Goal: Communication & Community: Share content

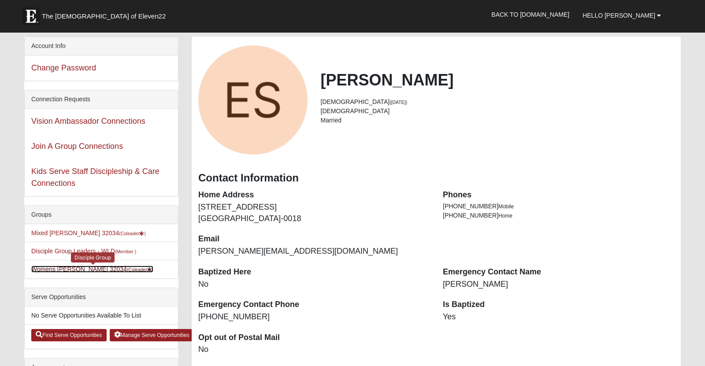
click at [61, 273] on link "Womens [PERSON_NAME] 32034 (Coleader )" at bounding box center [92, 269] width 122 height 7
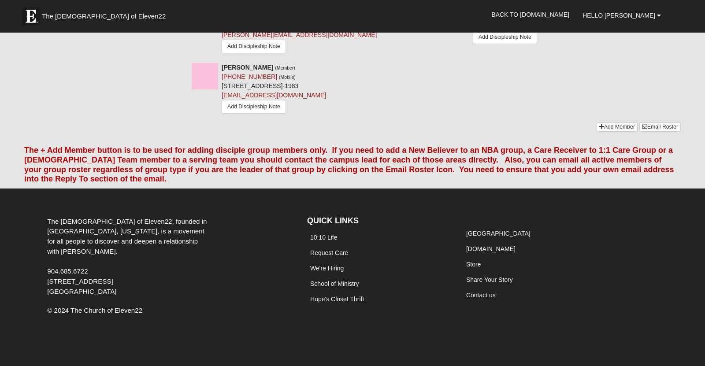
scroll to position [703, 0]
click at [642, 124] on icon at bounding box center [644, 126] width 5 height 5
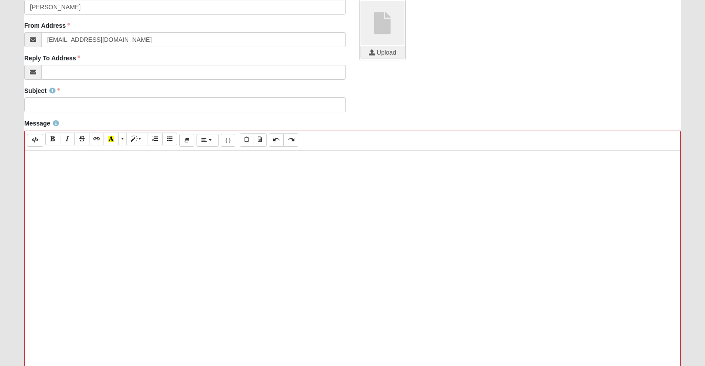
scroll to position [183, 0]
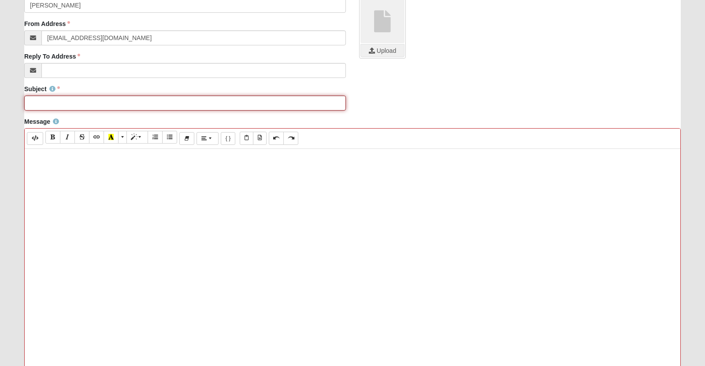
click at [212, 111] on input "Subject" at bounding box center [185, 103] width 322 height 15
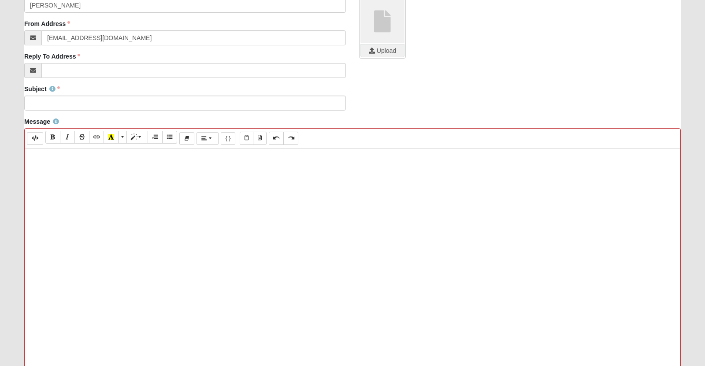
click at [185, 188] on div at bounding box center [353, 281] width 656 height 264
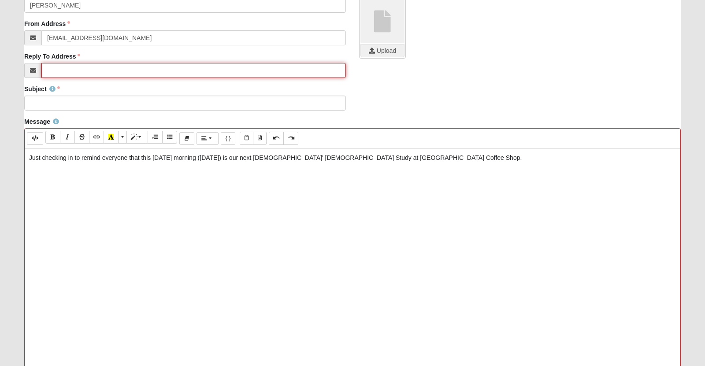
click at [63, 78] on input "Reply To Address" at bounding box center [193, 70] width 305 height 15
type input "[PERSON_NAME][EMAIL_ADDRESS][DOMAIN_NAME]"
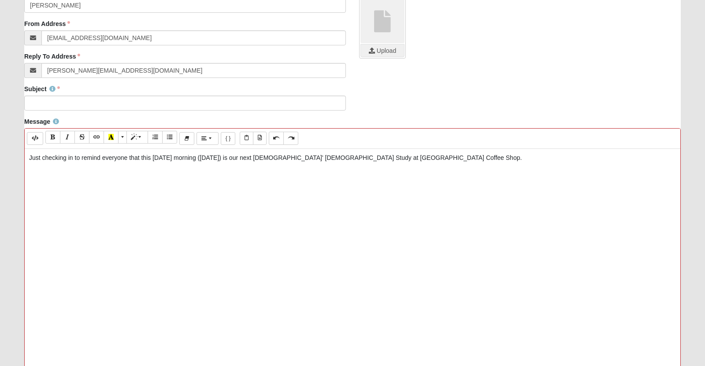
click at [378, 111] on div "Subject Subject is required." at bounding box center [353, 101] width 670 height 33
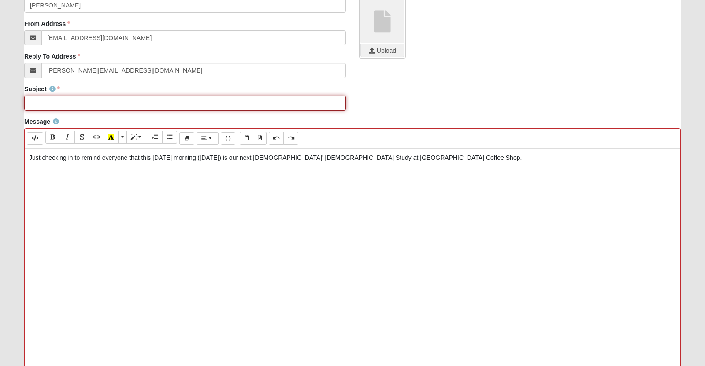
click at [196, 111] on input "Subject" at bounding box center [185, 103] width 322 height 15
type input "Reminder"
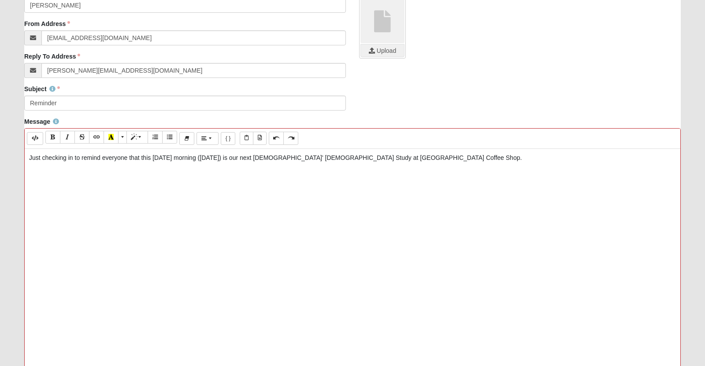
click at [232, 163] on p "Just checking in to remind everyone that this [DATE] morning ([DATE]) is our ne…" at bounding box center [352, 157] width 647 height 9
click at [239, 281] on div "Just checking in to remind everyone that this [DATE] morning ([DATE]) is our ne…" at bounding box center [353, 281] width 656 height 264
click at [553, 163] on p "Just checking in to remind everyone that this [DATE] morning ([DATE]) is our ne…" at bounding box center [352, 157] width 647 height 9
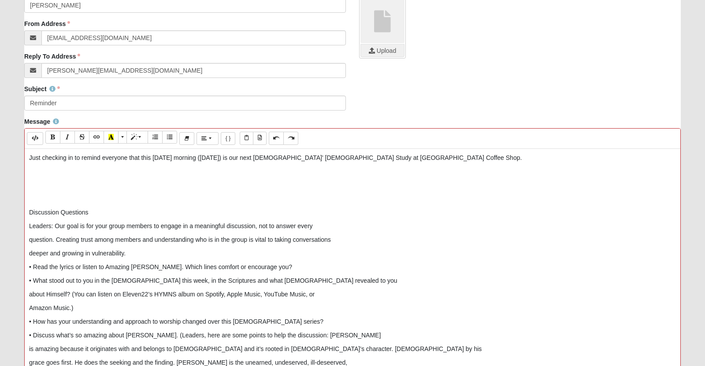
click at [528, 163] on p "Just checking in to remind everyone that this [DATE] morning ([DATE]) is our ne…" at bounding box center [352, 157] width 647 height 9
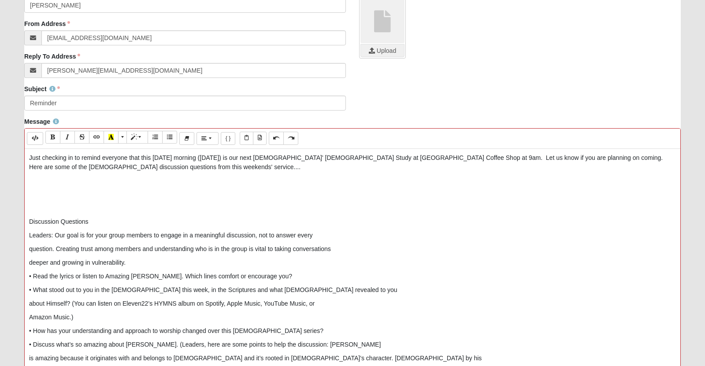
click at [440, 186] on p at bounding box center [352, 180] width 647 height 9
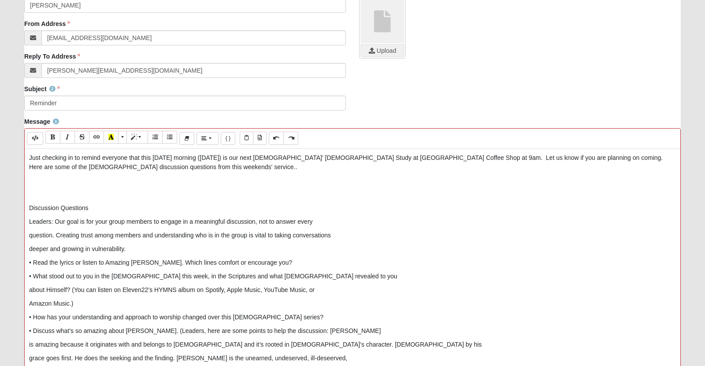
click at [338, 199] on p at bounding box center [352, 194] width 647 height 9
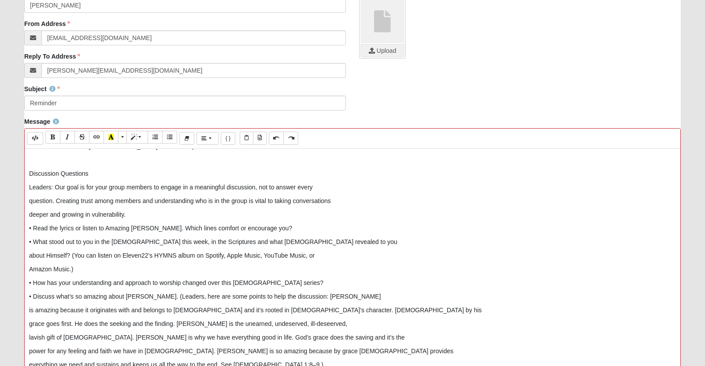
scroll to position [26, 0]
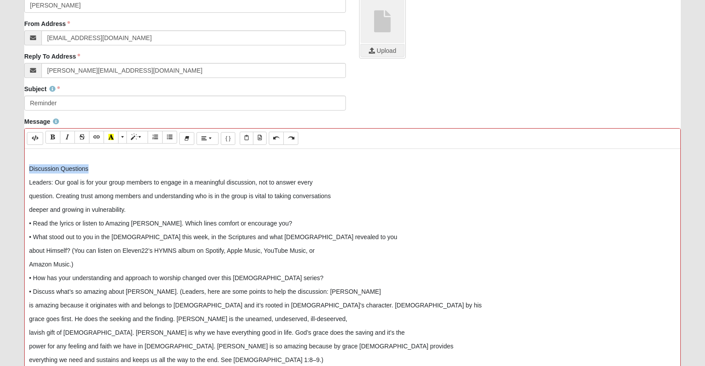
drag, startPoint x: 106, startPoint y: 183, endPoint x: 26, endPoint y: 182, distance: 80.7
click at [26, 182] on div "Just checking in to remind everyone that this [DATE] morning ([DATE]) is our ne…" at bounding box center [353, 281] width 656 height 264
click at [54, 140] on icon "Bold (CTRL+B)" at bounding box center [52, 137] width 5 height 6
click at [119, 174] on p "Discussion Questions" at bounding box center [352, 168] width 647 height 9
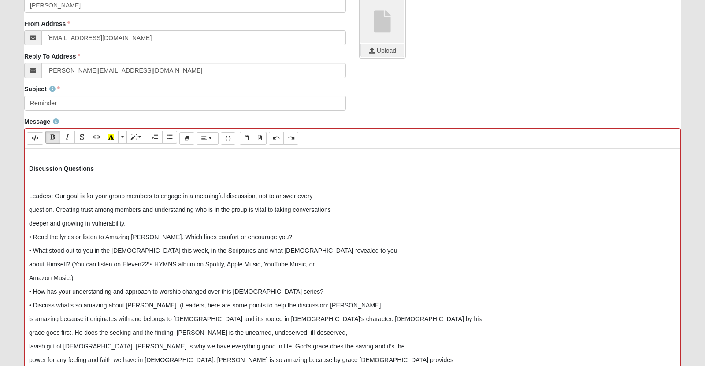
click at [152, 228] on p "deeper and growing in vulnerability." at bounding box center [352, 223] width 647 height 9
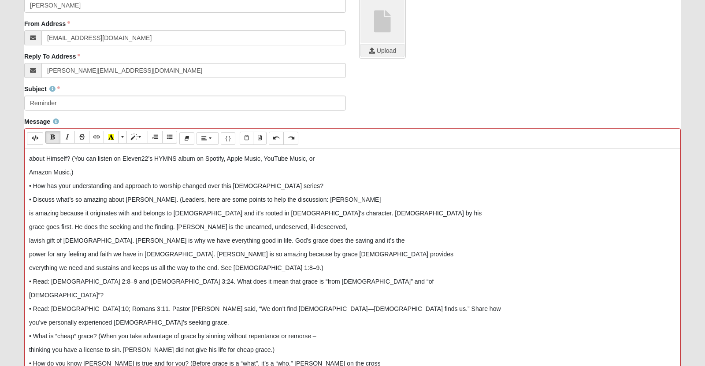
scroll to position [97, 0]
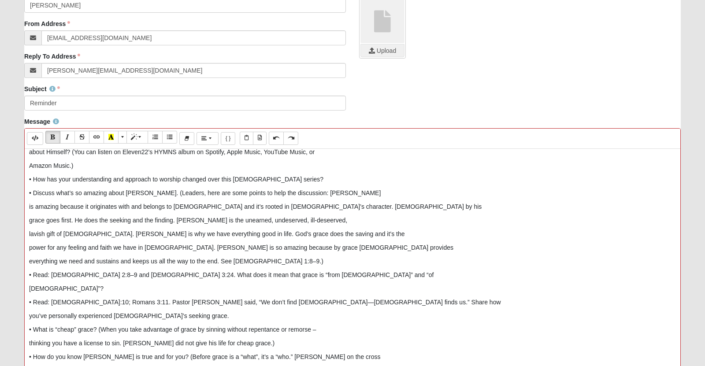
click at [346, 184] on p "• How has your understanding and approach to worship changed over this [DEMOGRA…" at bounding box center [352, 179] width 647 height 9
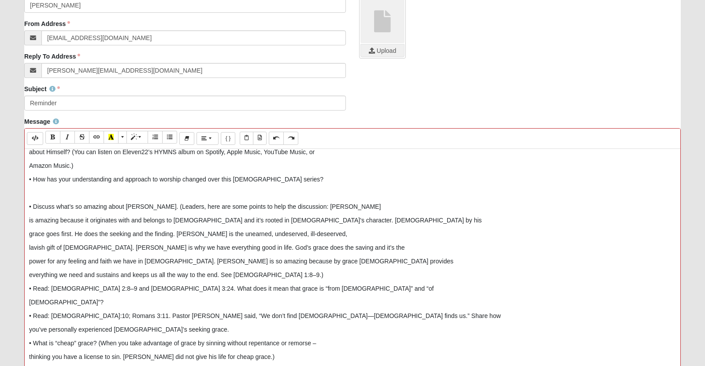
click at [326, 171] on p "Amazon Music.)" at bounding box center [352, 165] width 647 height 9
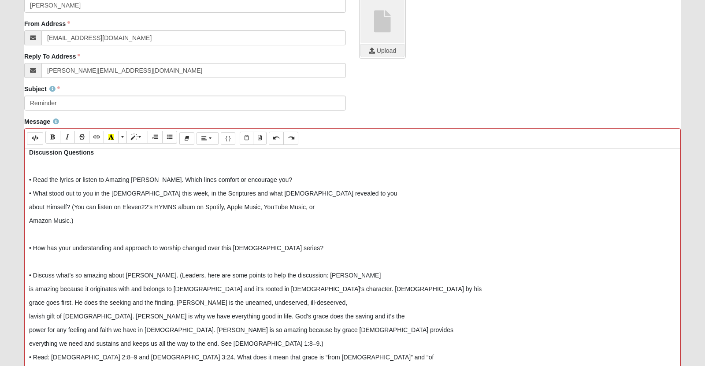
scroll to position [37, 0]
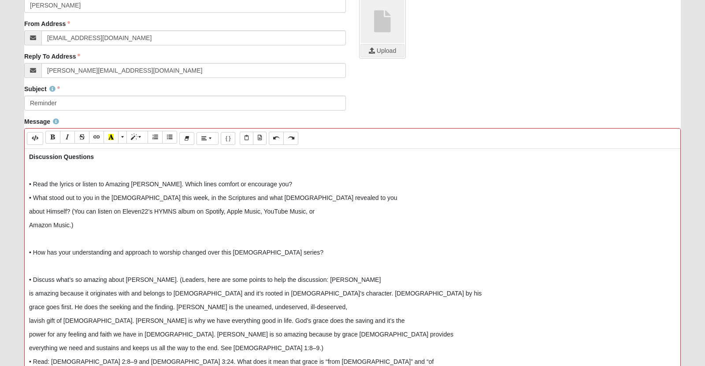
click at [335, 189] on p "• Read the lyrics or listen to Amazing [PERSON_NAME]. Which lines comfort or en…" at bounding box center [352, 184] width 647 height 9
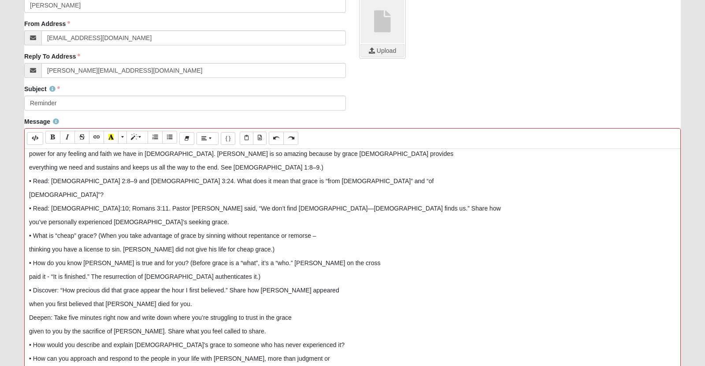
scroll to position [245, 0]
click at [362, 172] on p "everything we need and sustains and keeps us all the way to the end. See [DEMOG…" at bounding box center [352, 167] width 647 height 9
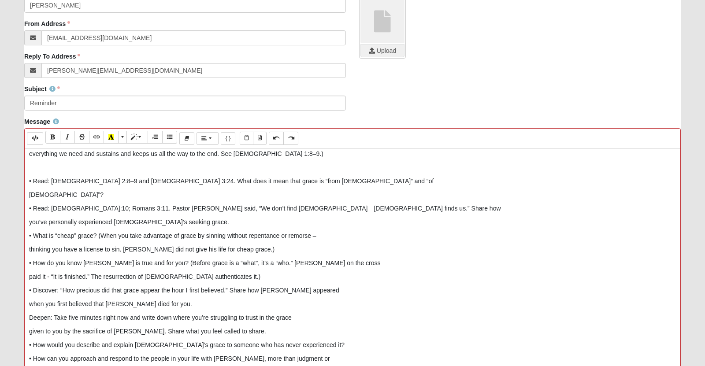
scroll to position [331, 0]
click at [336, 190] on p "[DEMOGRAPHIC_DATA]”?" at bounding box center [352, 194] width 647 height 9
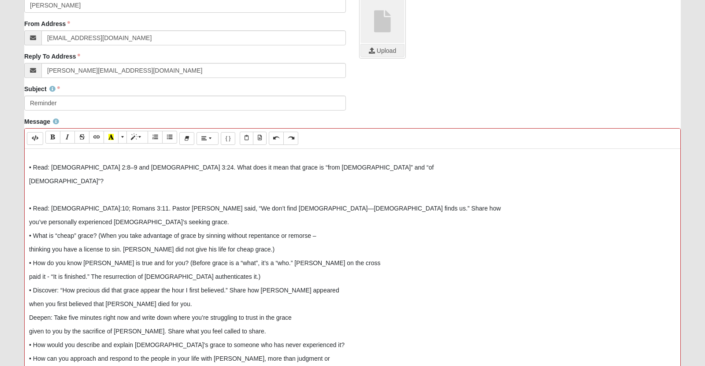
click at [334, 218] on p "you’ve personally experienced [DEMOGRAPHIC_DATA]’s seeking grace." at bounding box center [352, 222] width 647 height 9
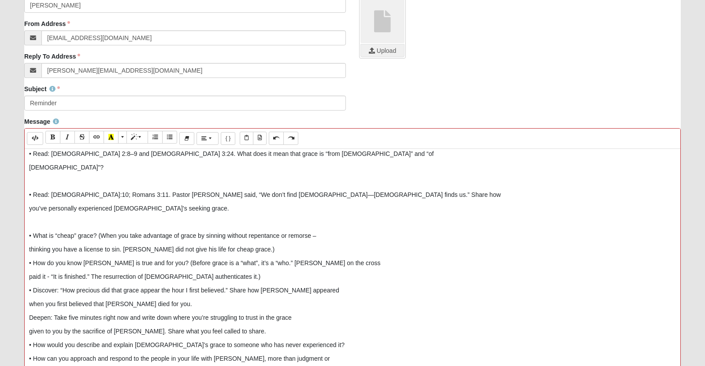
click at [335, 254] on p "thinking you have a license to sin. [PERSON_NAME] did not give his life for che…" at bounding box center [352, 249] width 647 height 9
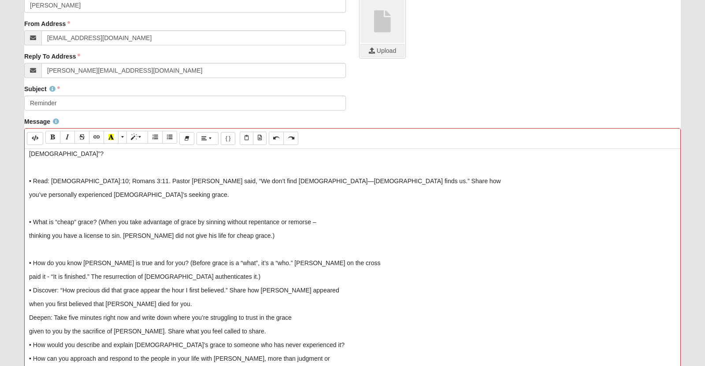
scroll to position [379, 0]
click at [326, 272] on p "paid it - “It is finished.” The resurrection of [DEMOGRAPHIC_DATA] authenticate…" at bounding box center [352, 276] width 647 height 9
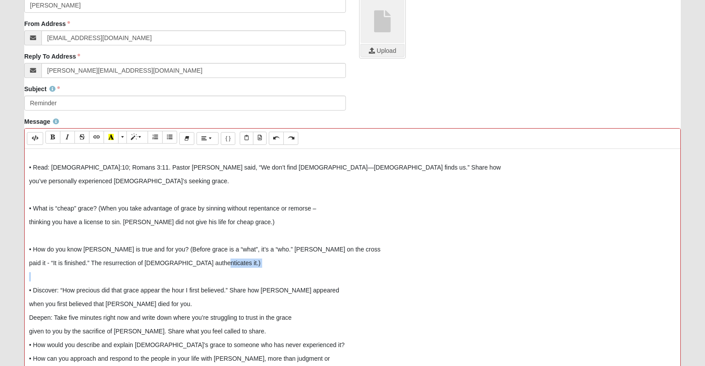
click at [327, 309] on p "when you first believed that [PERSON_NAME] died for you." at bounding box center [352, 304] width 647 height 9
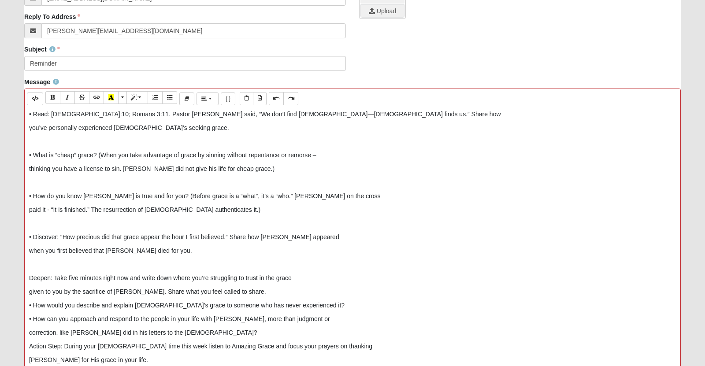
scroll to position [223, 0]
click at [319, 286] on p "given to you by the sacrifice of [PERSON_NAME]. Share what you feel called to s…" at bounding box center [352, 290] width 647 height 9
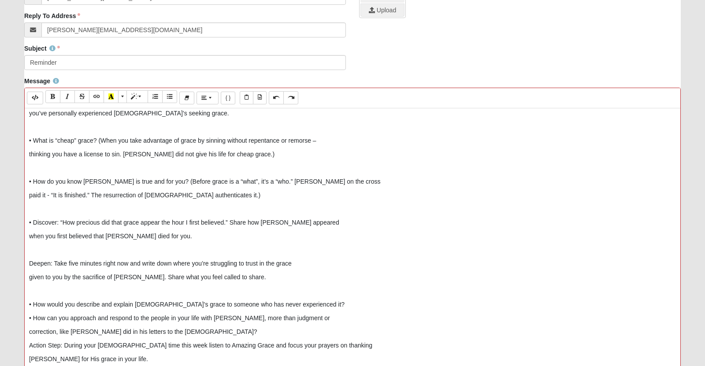
scroll to position [427, 0]
click at [359, 302] on p "• How would you describe and explain [DEMOGRAPHIC_DATA]’s grace to someone who …" at bounding box center [352, 304] width 647 height 9
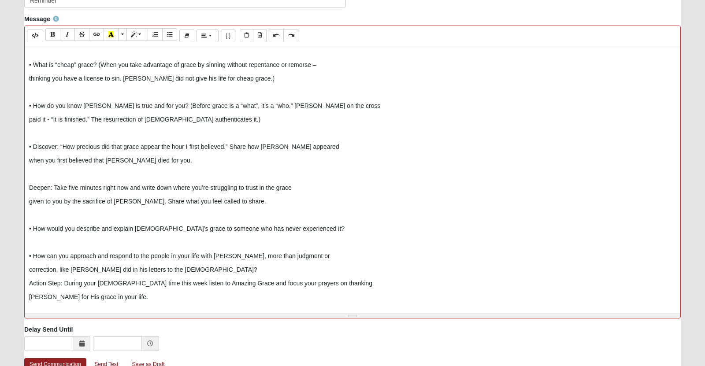
scroll to position [294, 0]
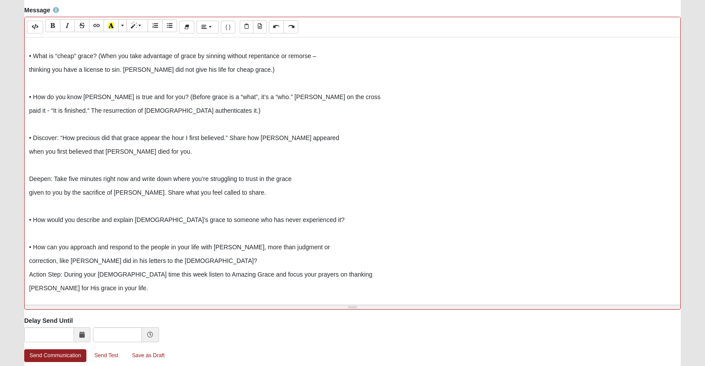
click at [298, 266] on p "correction, like [PERSON_NAME] did in his letters to the [DEMOGRAPHIC_DATA]?" at bounding box center [352, 261] width 647 height 9
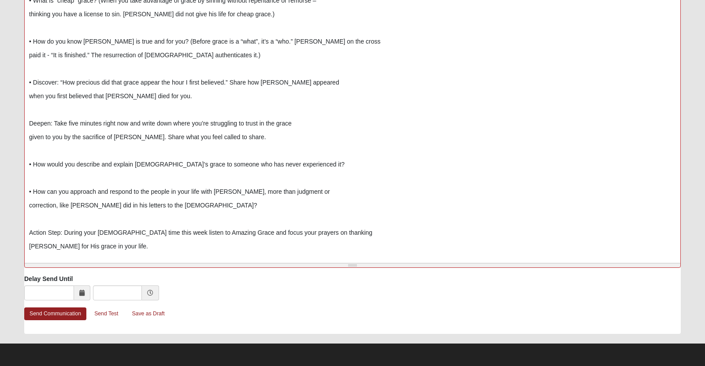
scroll to position [346, 0]
click at [238, 242] on p "[PERSON_NAME] for His grace in your life." at bounding box center [352, 246] width 647 height 9
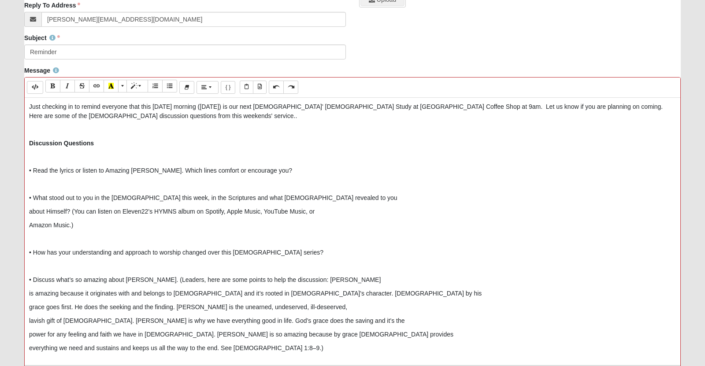
scroll to position [233, 0]
click at [257, 204] on p "• What stood out to you in the [DEMOGRAPHIC_DATA] this week, in the Scriptures …" at bounding box center [352, 198] width 647 height 9
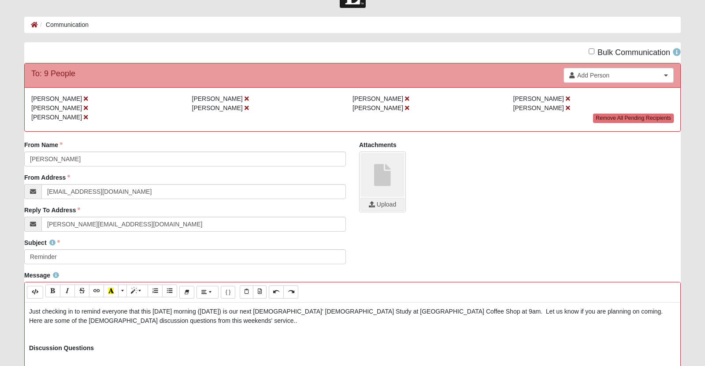
scroll to position [0, 0]
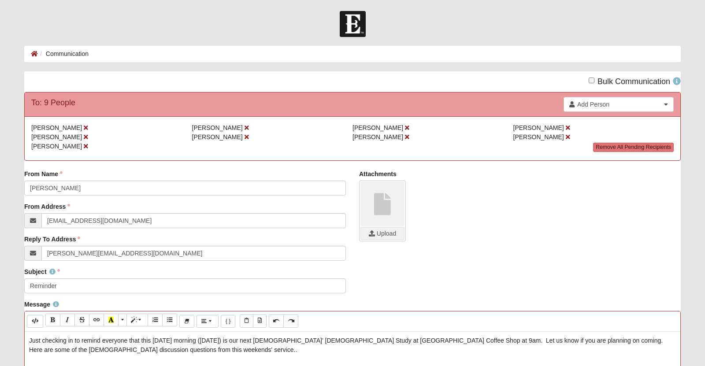
click at [267, 215] on div "From Address [EMAIL_ADDRESS][DOMAIN_NAME] Email address is not valid From Addre…" at bounding box center [185, 215] width 322 height 26
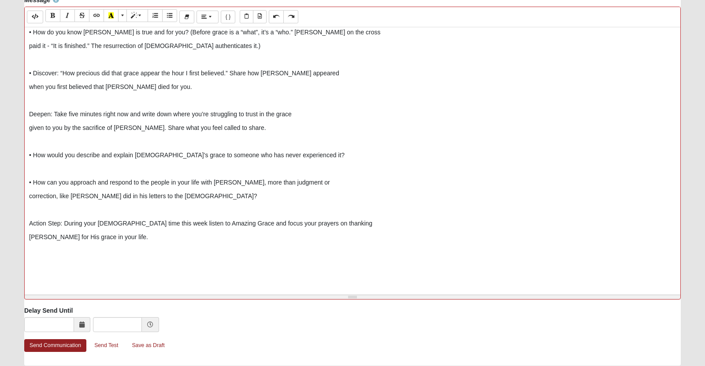
scroll to position [346, 0]
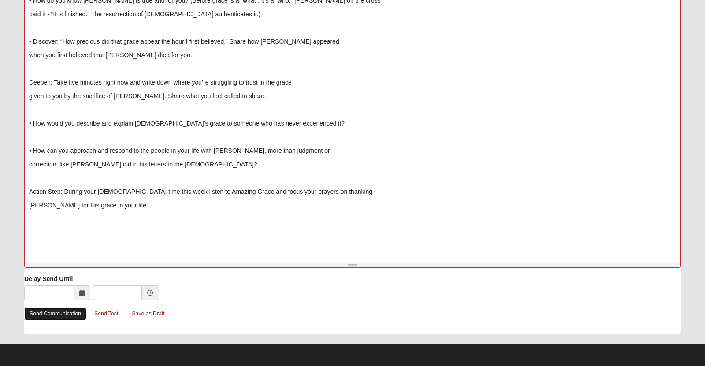
click at [63, 317] on link "Send Communication" at bounding box center [55, 314] width 62 height 13
